Goal: Task Accomplishment & Management: Manage account settings

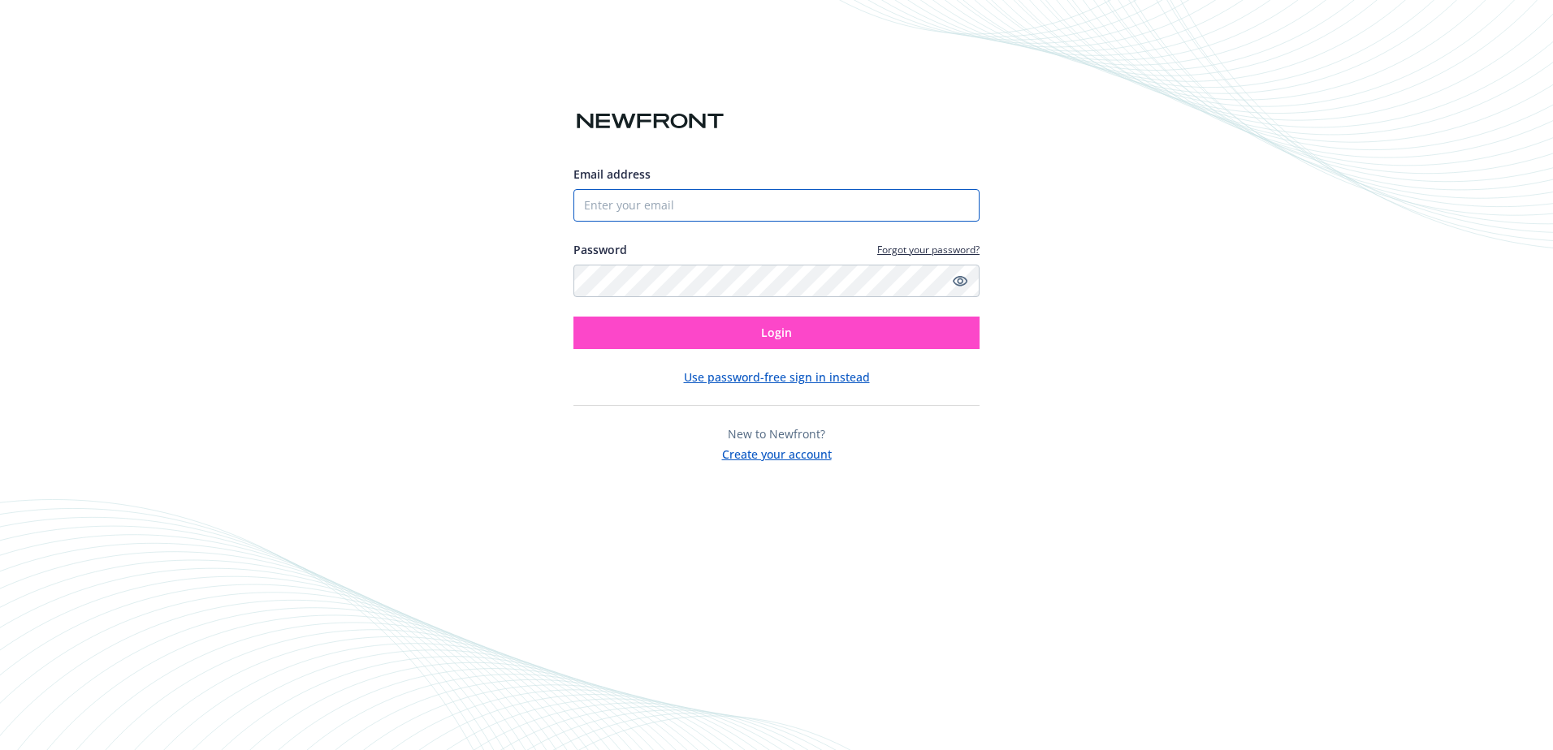
type input "[EMAIL_ADDRESS][DOMAIN_NAME]"
click at [797, 326] on button "Login" at bounding box center [776, 333] width 406 height 32
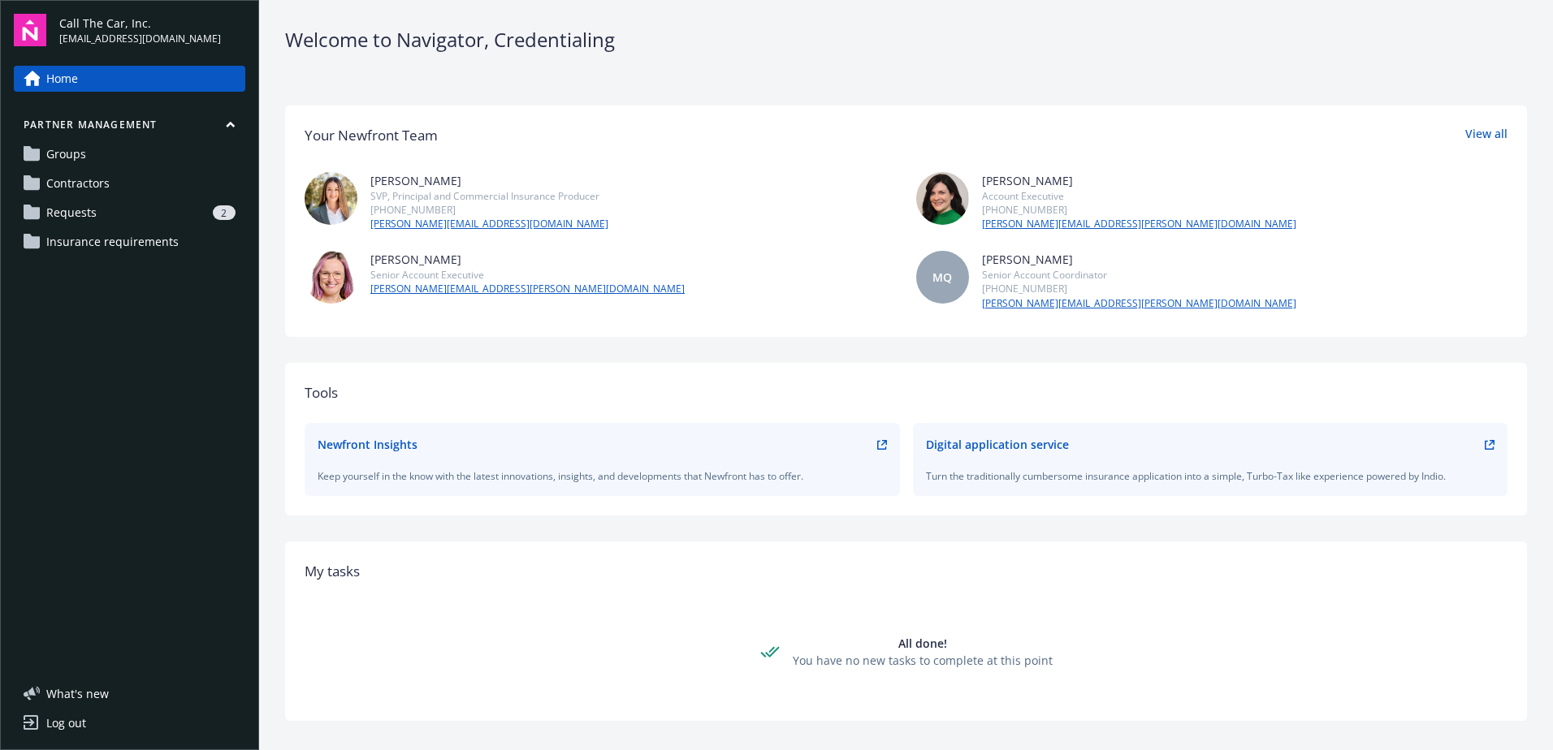
click at [80, 209] on span "Requests" at bounding box center [71, 213] width 50 height 26
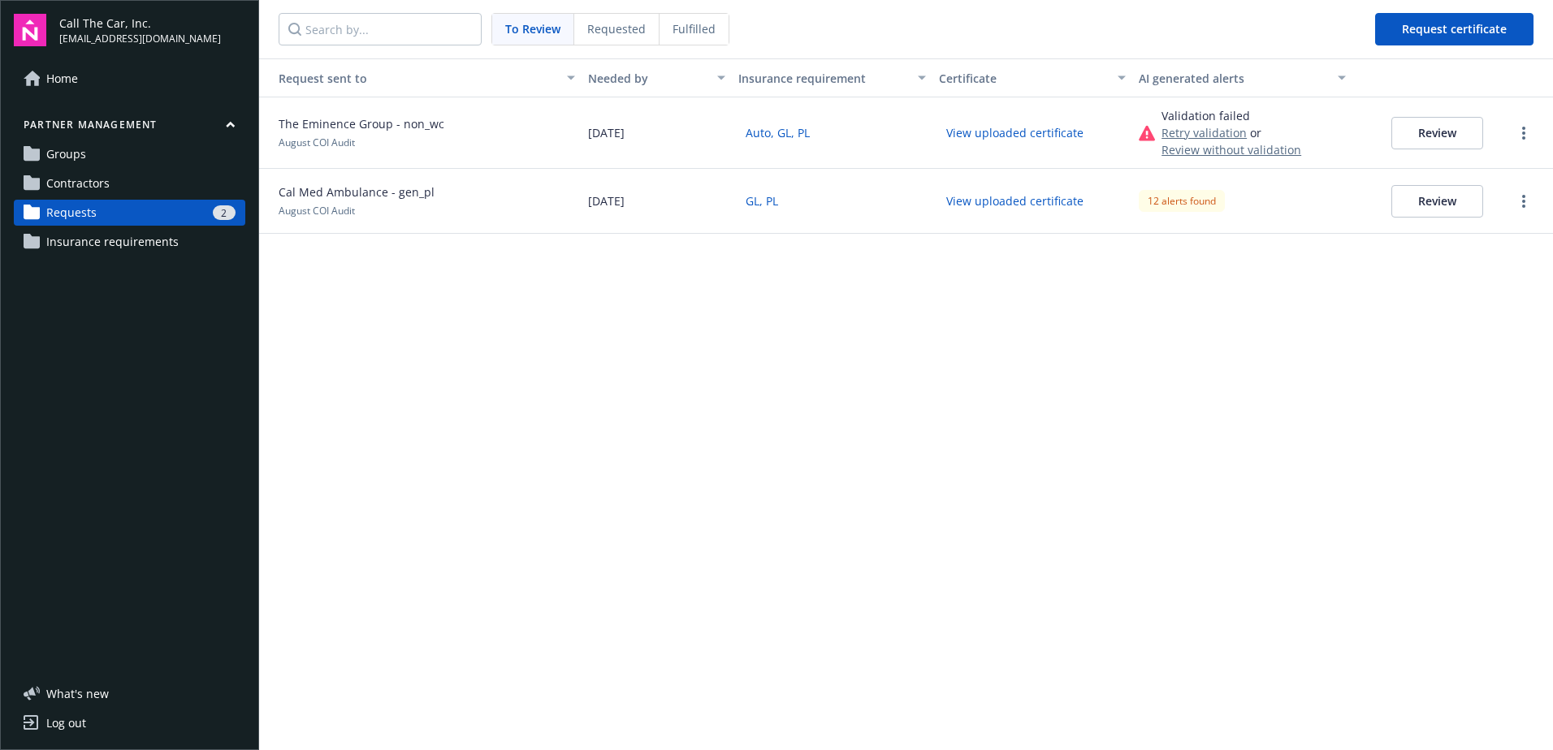
click at [1454, 201] on button "Review" at bounding box center [1437, 201] width 92 height 32
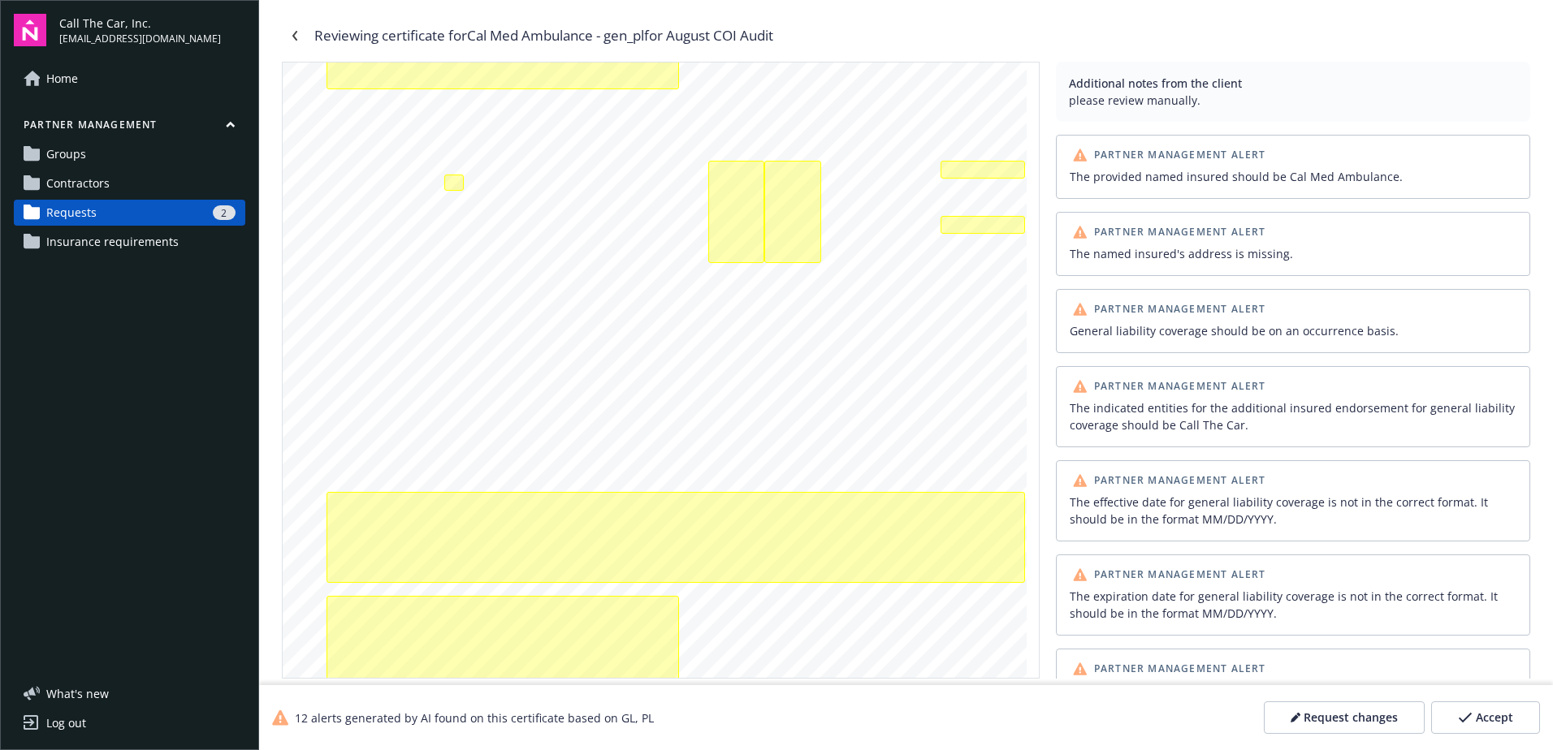
scroll to position [81, 0]
